Goal: Task Accomplishment & Management: Complete application form

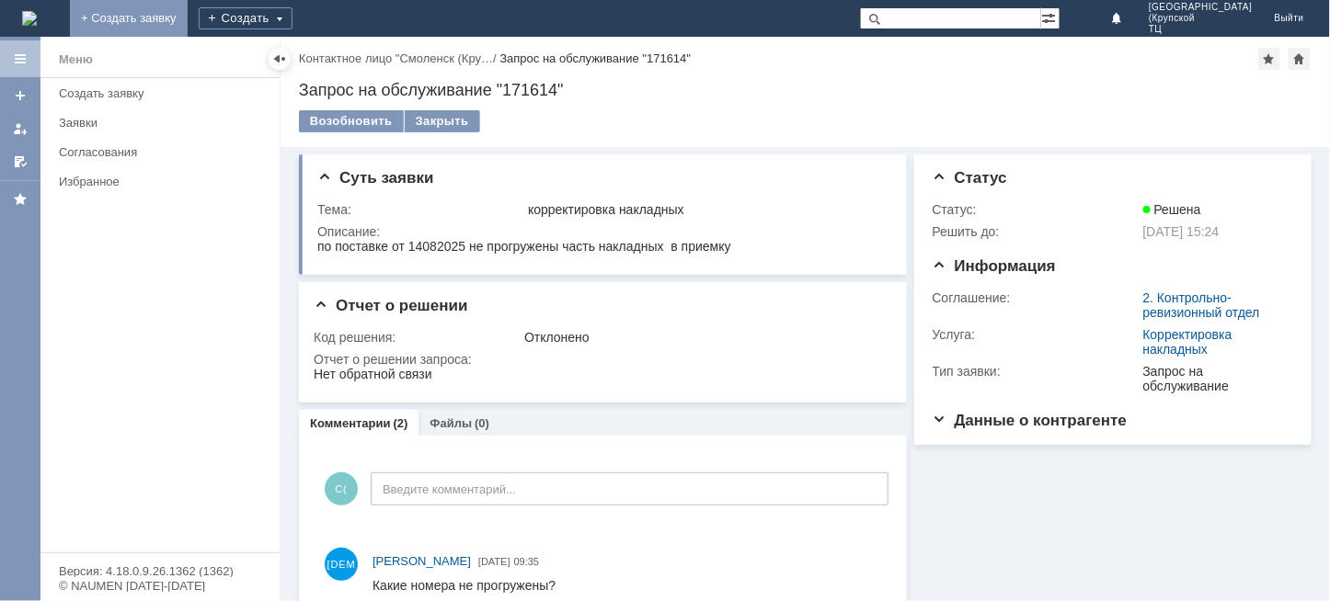
click at [188, 10] on link "+ Создать заявку" at bounding box center [129, 18] width 118 height 37
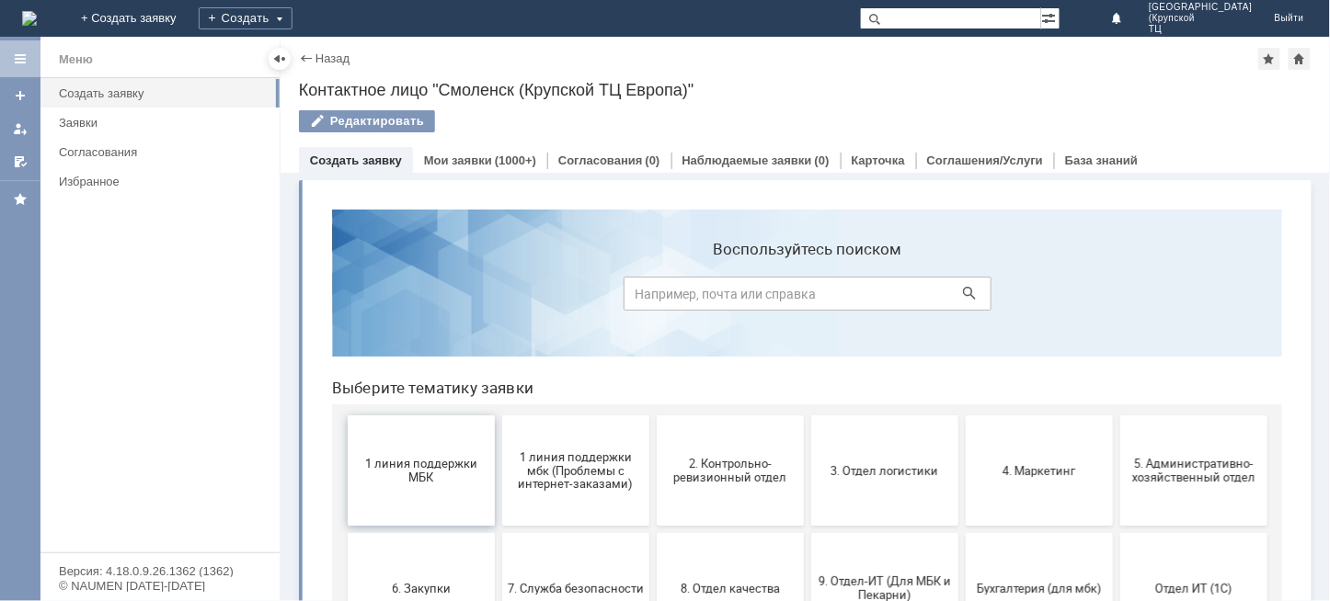
click at [452, 445] on button "1 линия поддержки МБК" at bounding box center [420, 470] width 147 height 110
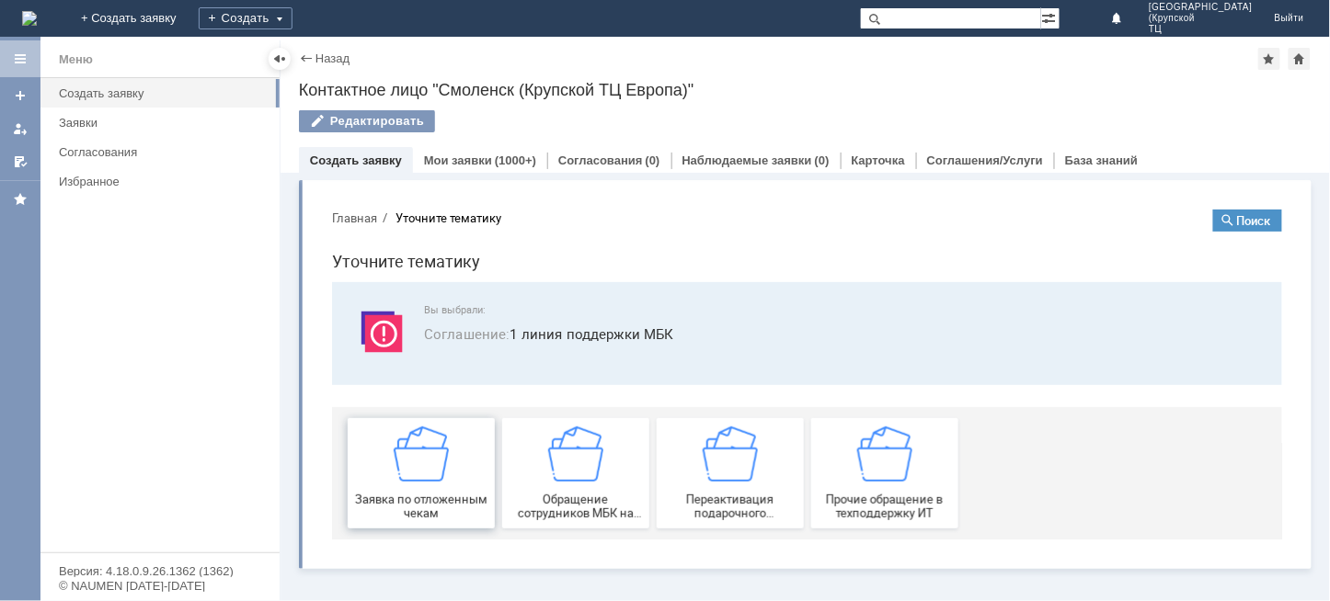
click at [440, 497] on span "Заявка по отложенным чекам" at bounding box center [420, 506] width 136 height 28
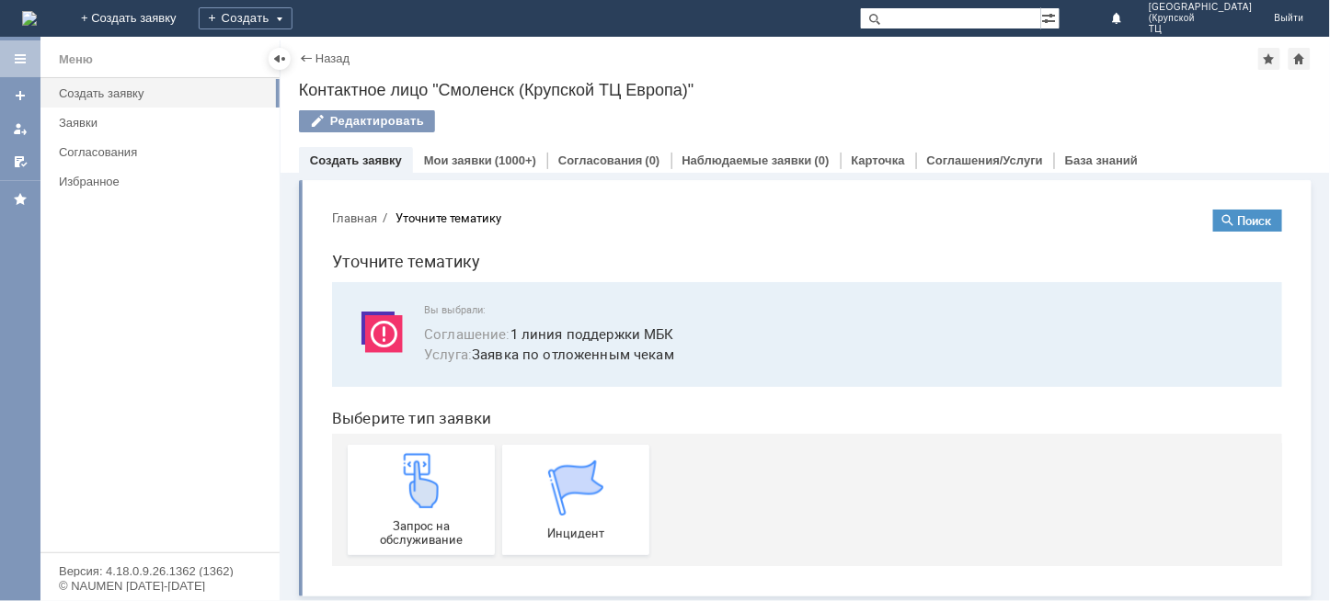
click at [440, 497] on img at bounding box center [420, 479] width 55 height 55
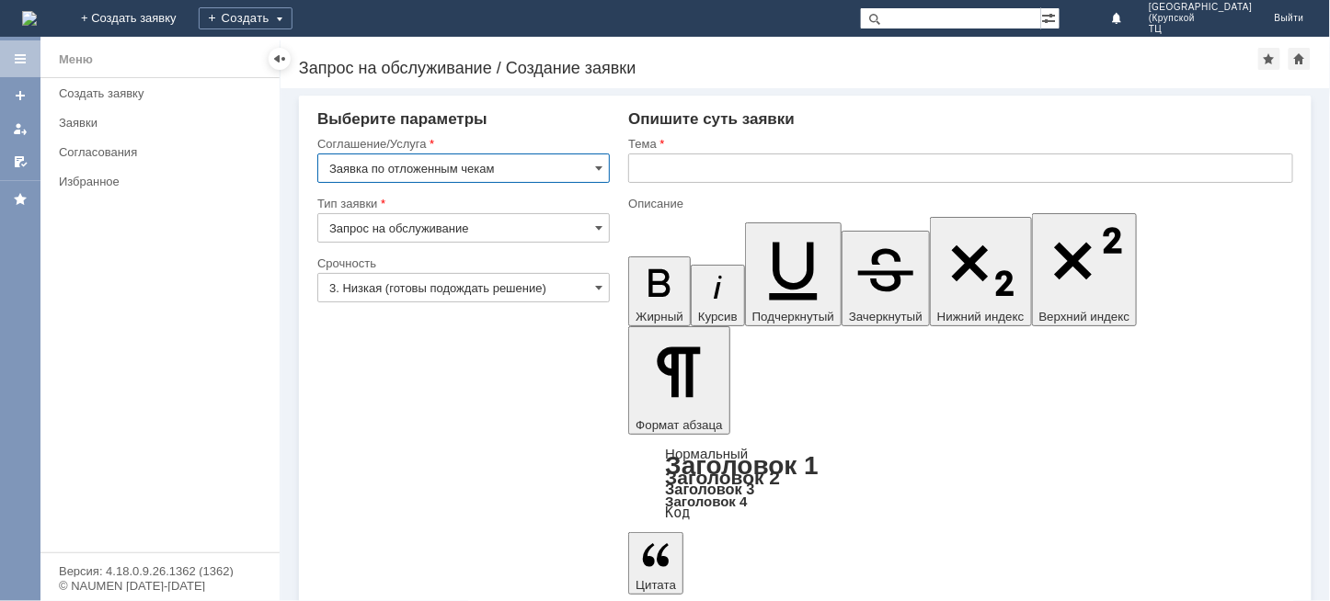
click at [577, 287] on input "3. Низкая (готовы подождать решение)" at bounding box center [463, 287] width 292 height 29
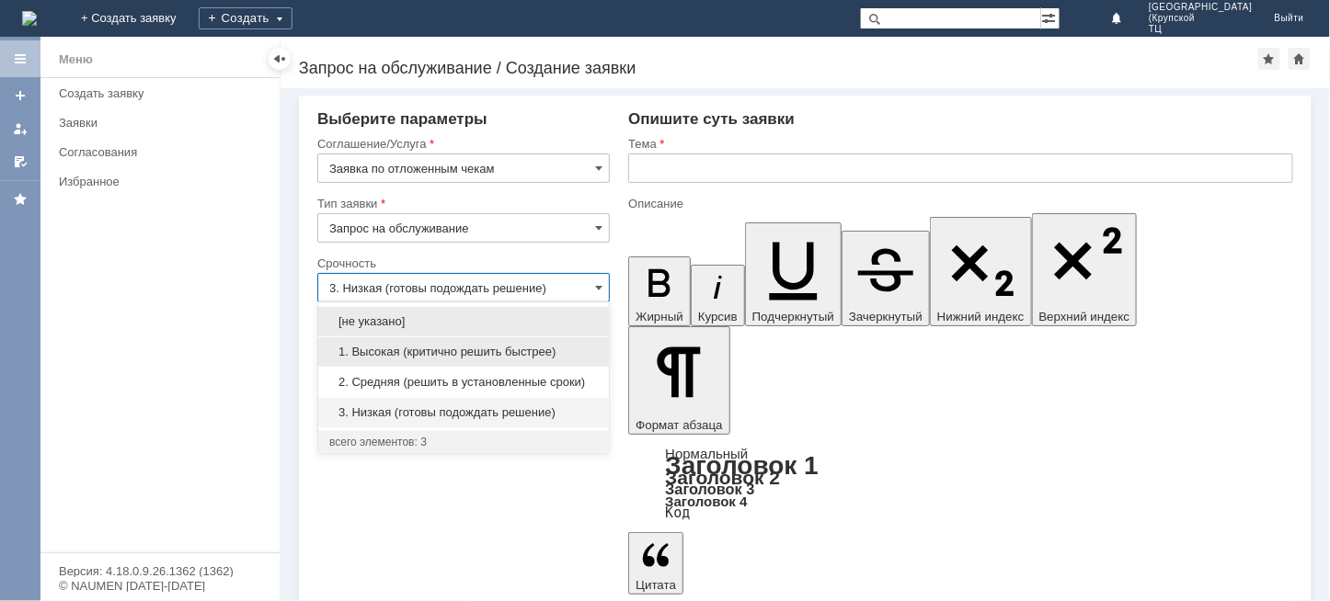
click at [566, 351] on span "1. Высокая (критично решить быстрее)" at bounding box center [463, 352] width 269 height 15
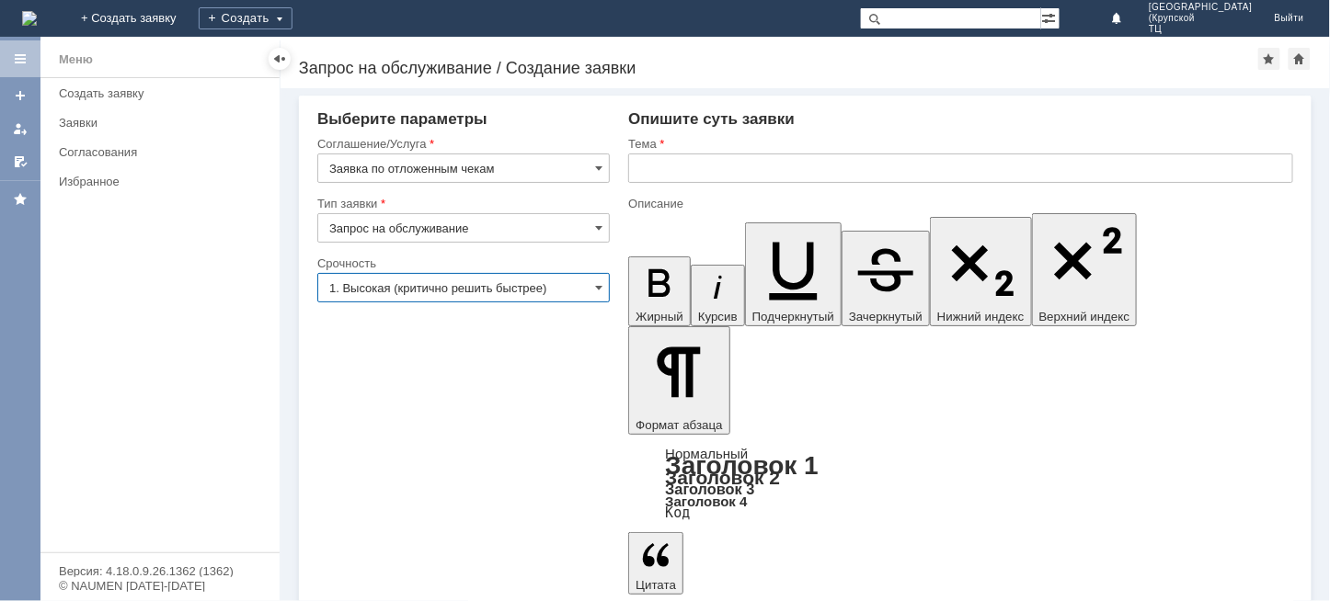
type input "1. Высокая (критично решить быстрее)"
click at [673, 171] on input "text" at bounding box center [960, 168] width 665 height 29
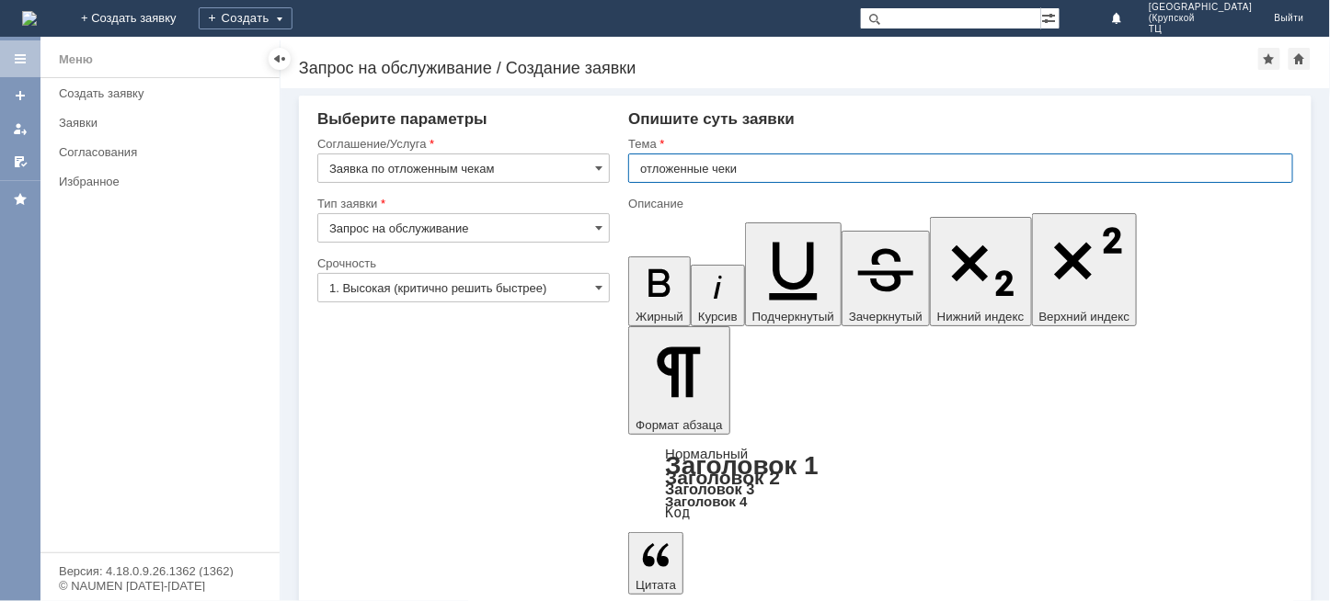
type input "отложенные чеки"
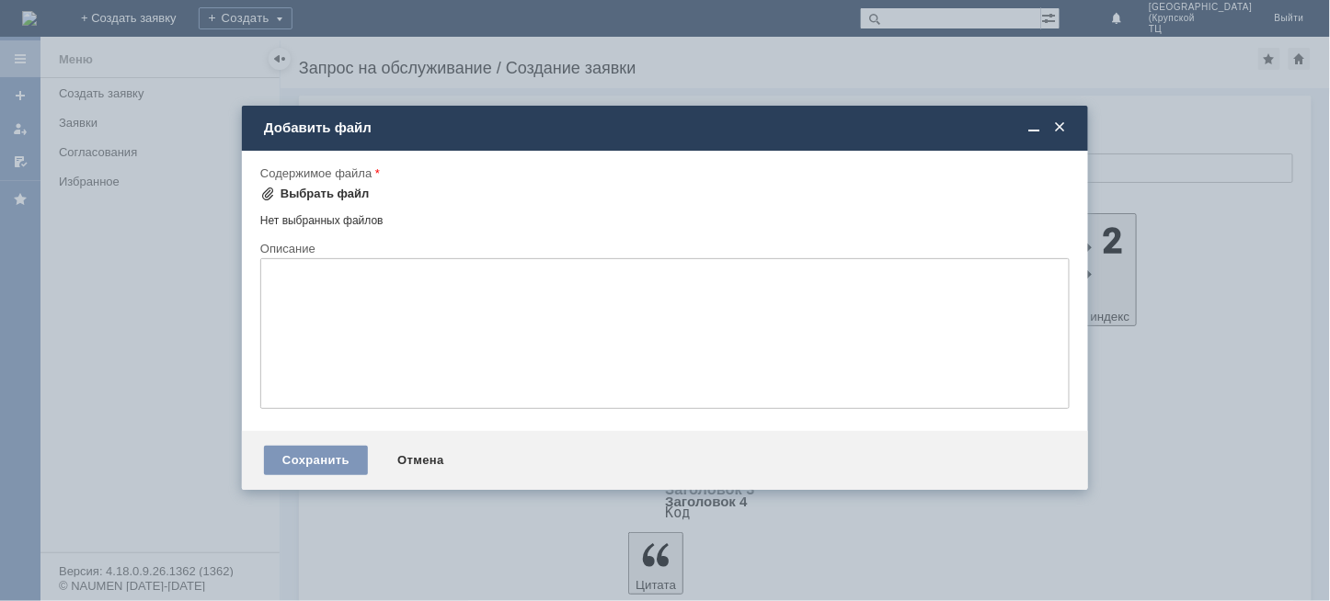
click at [355, 197] on div "Выбрать файл" at bounding box center [325, 194] width 89 height 15
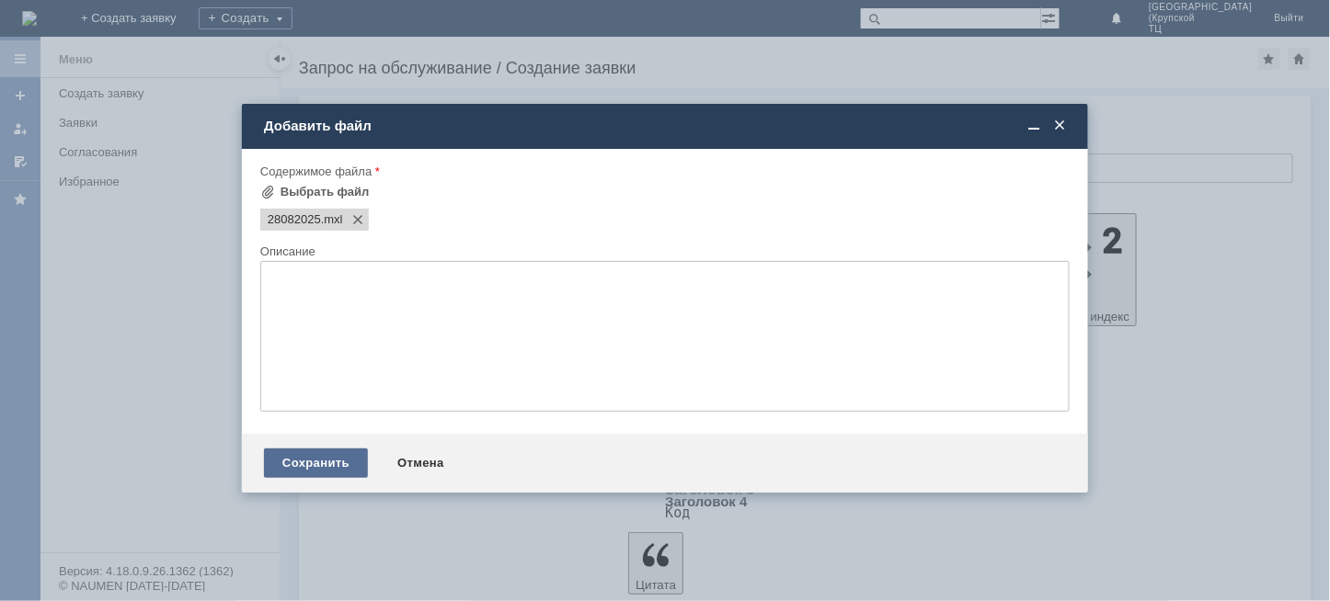
click at [342, 458] on div "Сохранить" at bounding box center [316, 463] width 104 height 29
